Goal: Task Accomplishment & Management: Use online tool/utility

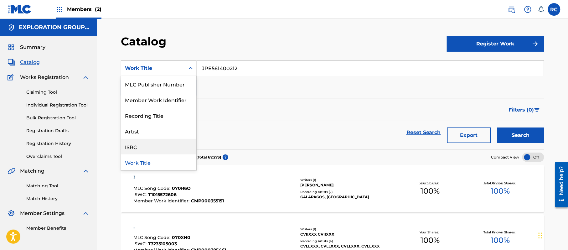
click at [138, 148] on div "ISRC" at bounding box center [158, 147] width 75 height 16
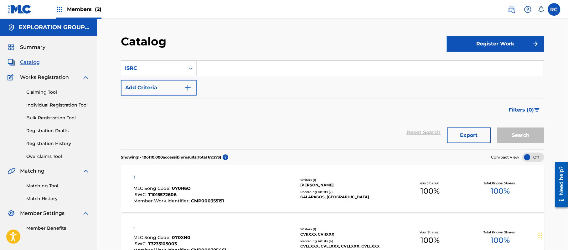
click at [257, 74] on input "Search Form" at bounding box center [370, 68] width 347 height 15
paste input "JPE561400212"
type input "JPE561400212"
drag, startPoint x: 510, startPoint y: 129, endPoint x: 495, endPoint y: 137, distance: 16.8
click at [510, 129] on button "Search" at bounding box center [520, 135] width 47 height 16
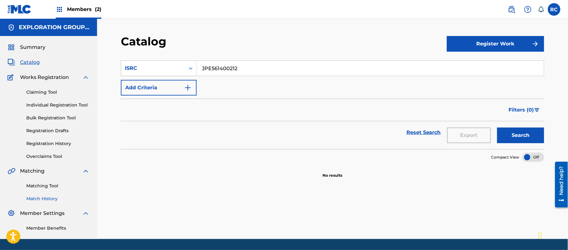
click at [42, 197] on link "Match History" at bounding box center [57, 198] width 63 height 7
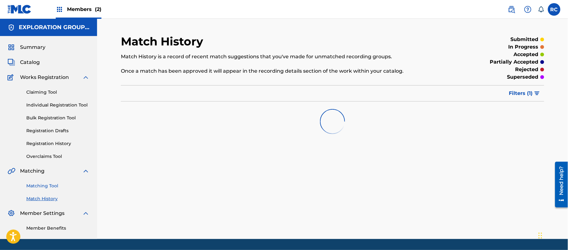
click at [41, 184] on link "Matching Tool" at bounding box center [57, 185] width 63 height 7
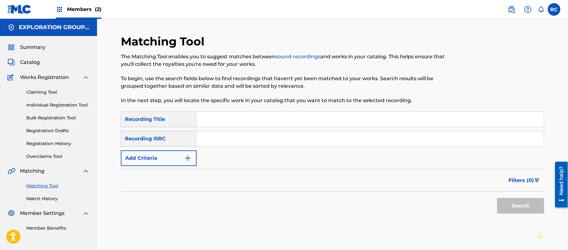
click at [225, 140] on input "Search Form" at bounding box center [370, 138] width 347 height 15
paste input "JPE561400212"
click at [518, 202] on button "Search" at bounding box center [520, 206] width 47 height 16
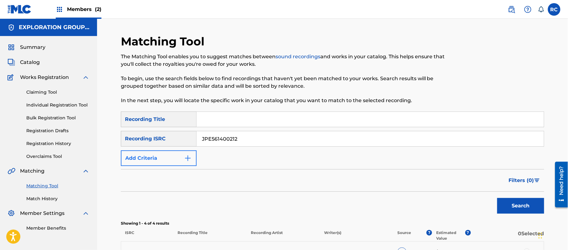
drag, startPoint x: 241, startPoint y: 138, endPoint x: 145, endPoint y: 155, distance: 97.0
click at [145, 155] on div "SearchWithCriteriabbf864c5-1f98-4d88-8438-6a06e063b991 Recording Title SearchWi…" at bounding box center [332, 138] width 423 height 54
paste input "TCJPS2211055"
click at [513, 204] on button "Search" at bounding box center [520, 206] width 47 height 16
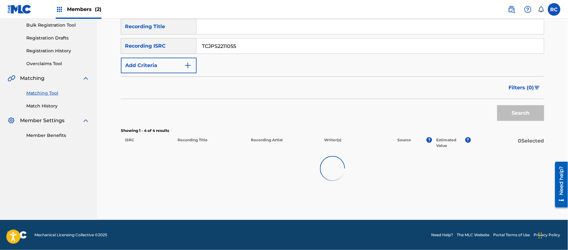
scroll to position [74, 0]
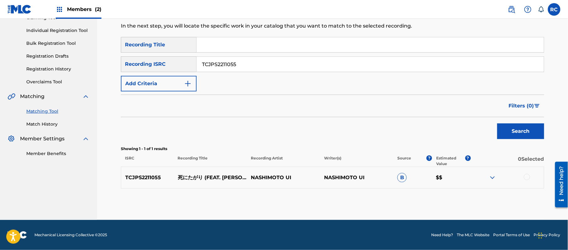
drag, startPoint x: 240, startPoint y: 64, endPoint x: 167, endPoint y: 73, distance: 74.4
click at [167, 73] on div "SearchWithCriteriabbf864c5-1f98-4d88-8438-6a06e063b991 Recording Title SearchWi…" at bounding box center [332, 64] width 423 height 54
paste input "JPA651202023"
click at [516, 134] on button "Search" at bounding box center [520, 131] width 47 height 16
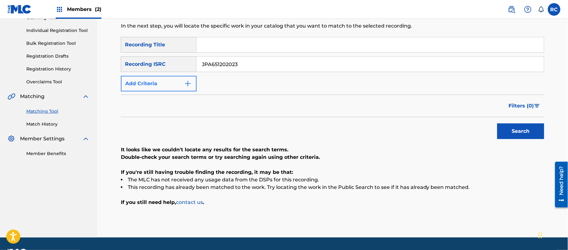
drag, startPoint x: 275, startPoint y: 61, endPoint x: 177, endPoint y: 85, distance: 101.1
click at [162, 85] on div "SearchWithCriteriabbf864c5-1f98-4d88-8438-6a06e063b991 Recording Title SearchWi…" at bounding box center [332, 64] width 423 height 54
paste input "D931001141"
click at [519, 132] on button "Search" at bounding box center [520, 131] width 47 height 16
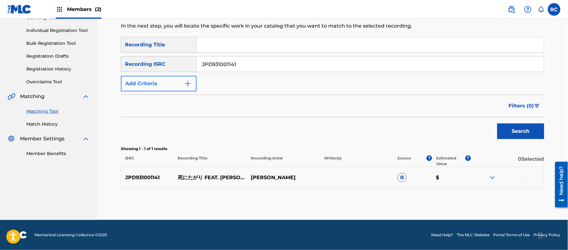
drag, startPoint x: 237, startPoint y: 65, endPoint x: 178, endPoint y: 77, distance: 60.0
click at [178, 77] on div "SearchWithCriteriabbf864c5-1f98-4d88-8438-6a06e063b991 Recording Title SearchWi…" at bounding box center [332, 64] width 423 height 54
paste input "TCJPW2378532"
type input "TCJPW2378532"
click at [531, 133] on button "Search" at bounding box center [520, 131] width 47 height 16
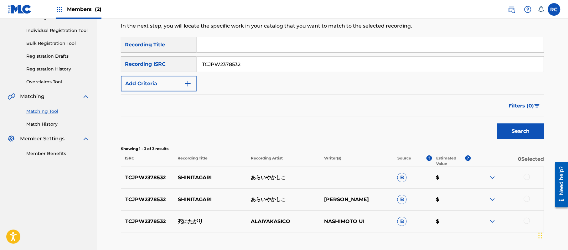
click at [199, 178] on p "SHINITAGARI" at bounding box center [210, 178] width 73 height 8
